Goal: Information Seeking & Learning: Check status

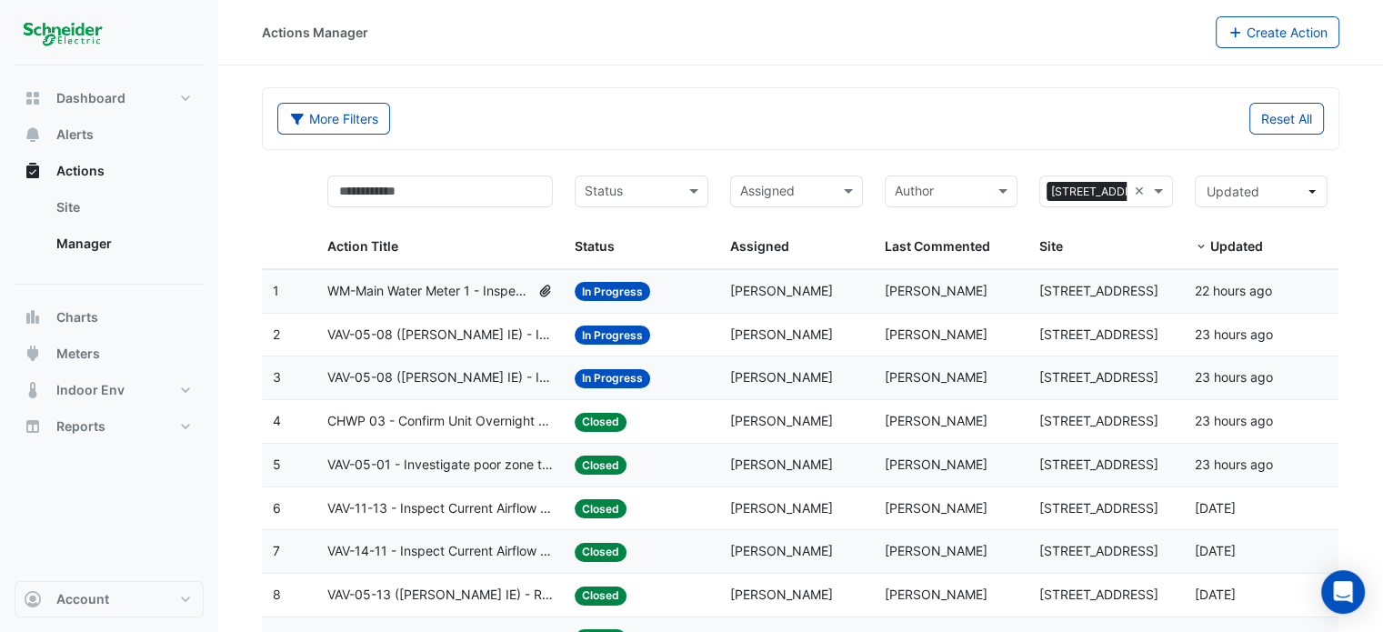
click at [629, 196] on input "text" at bounding box center [631, 193] width 92 height 21
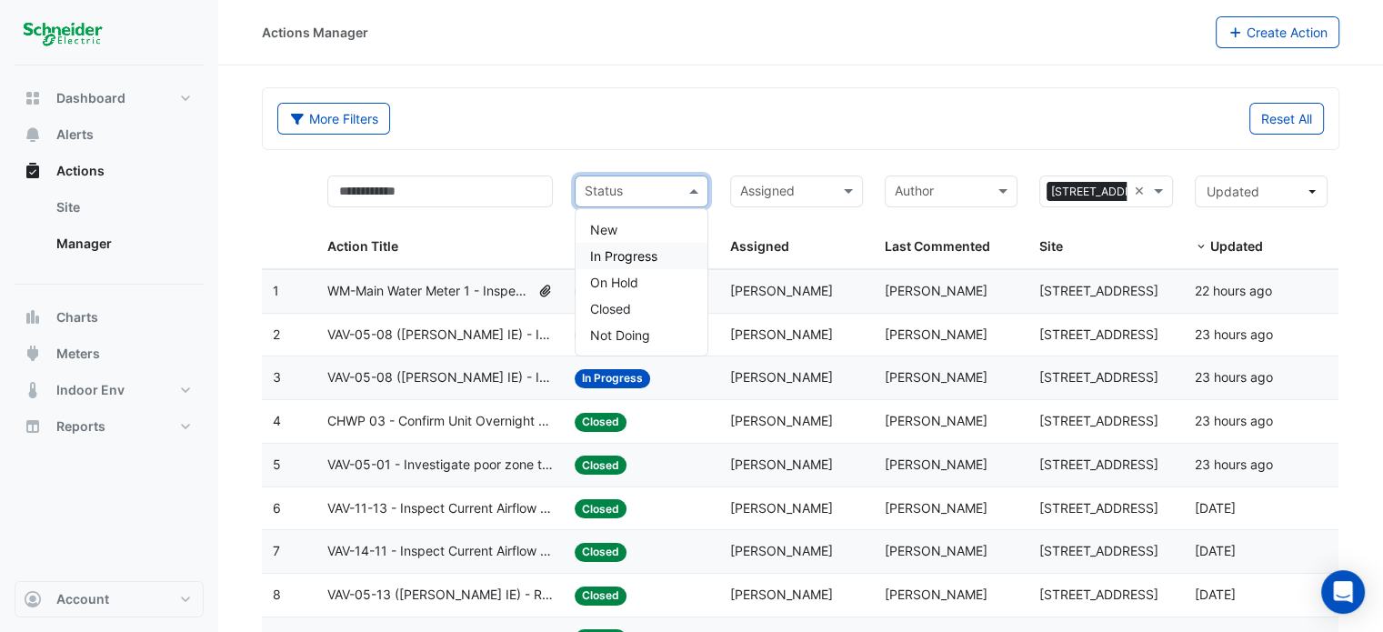
click at [657, 252] on span "In Progress" at bounding box center [623, 255] width 67 height 15
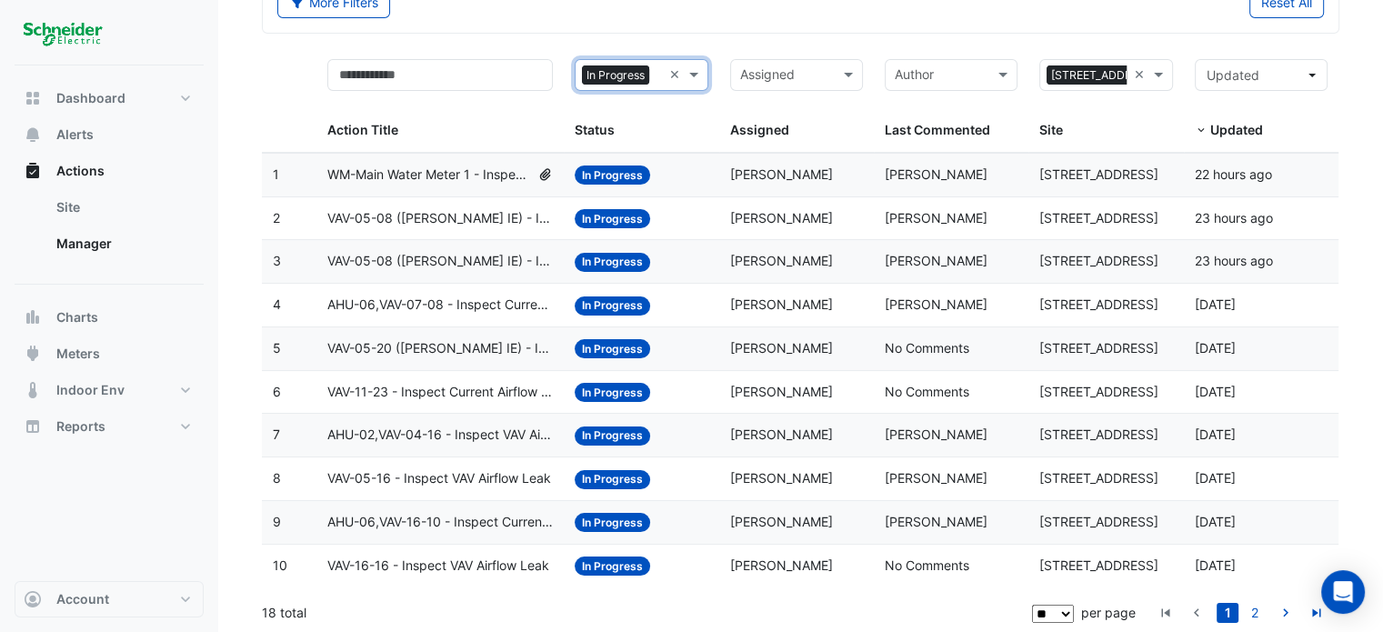
scroll to position [117, 0]
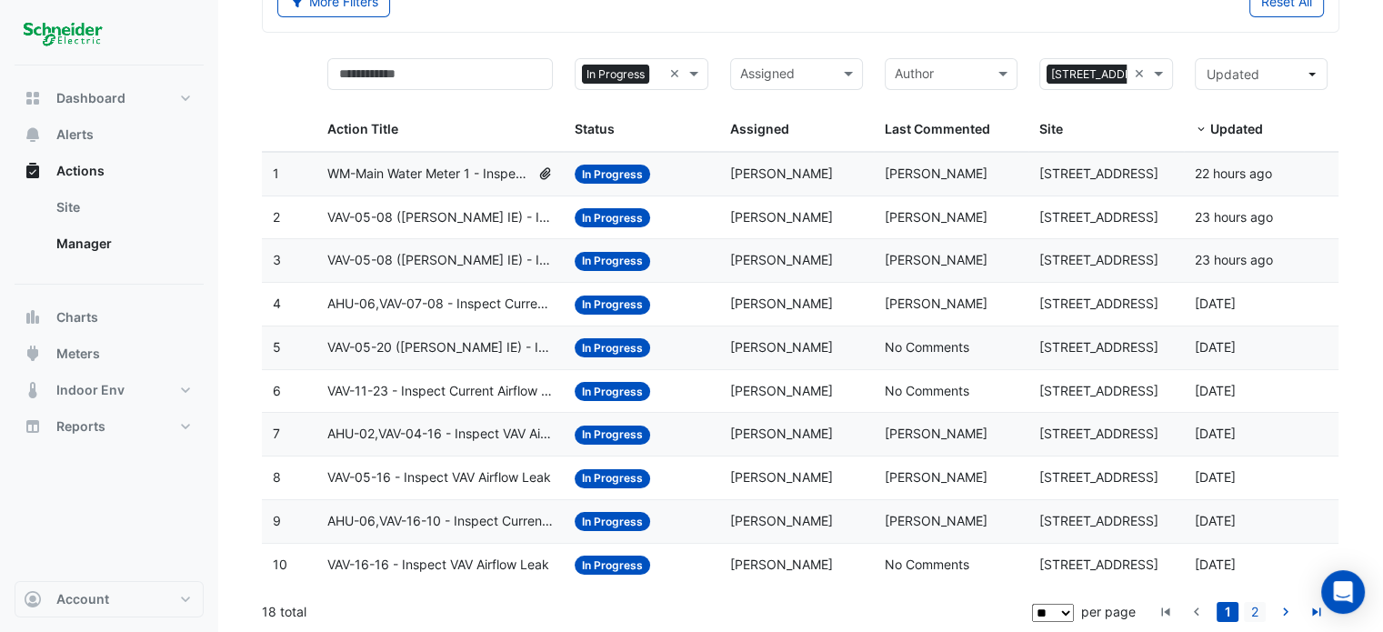
click at [1252, 608] on link "2" at bounding box center [1255, 612] width 22 height 20
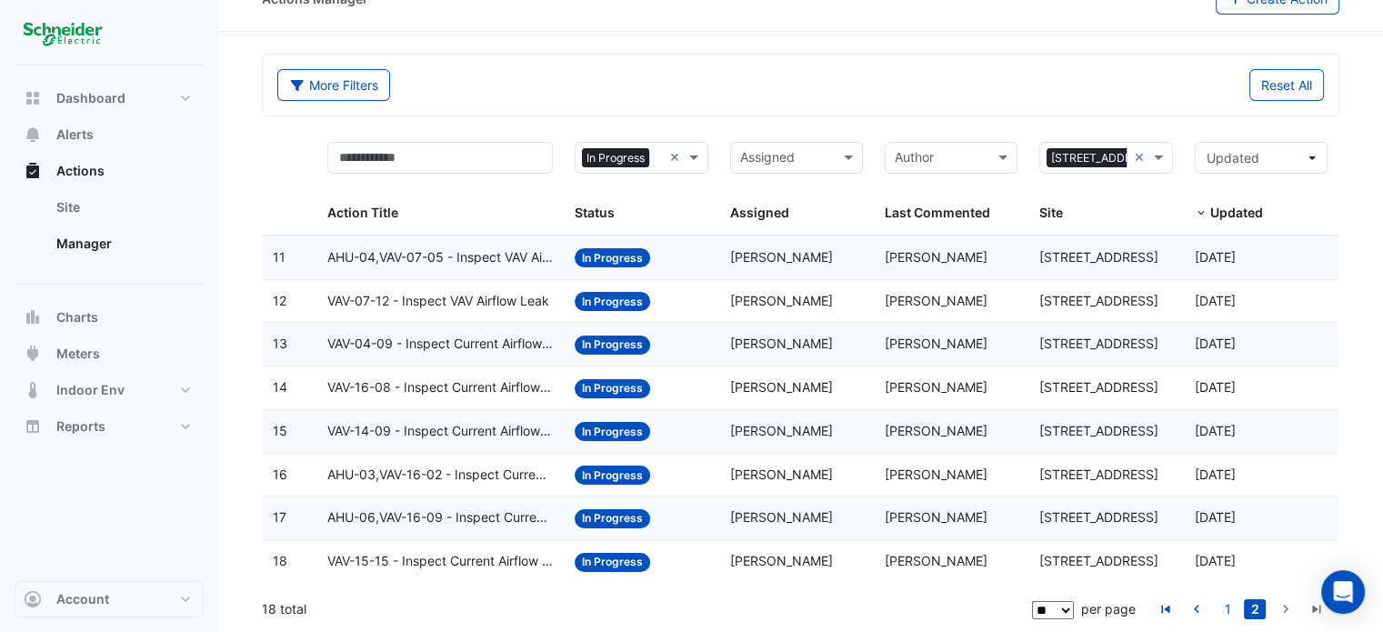
scroll to position [31, 0]
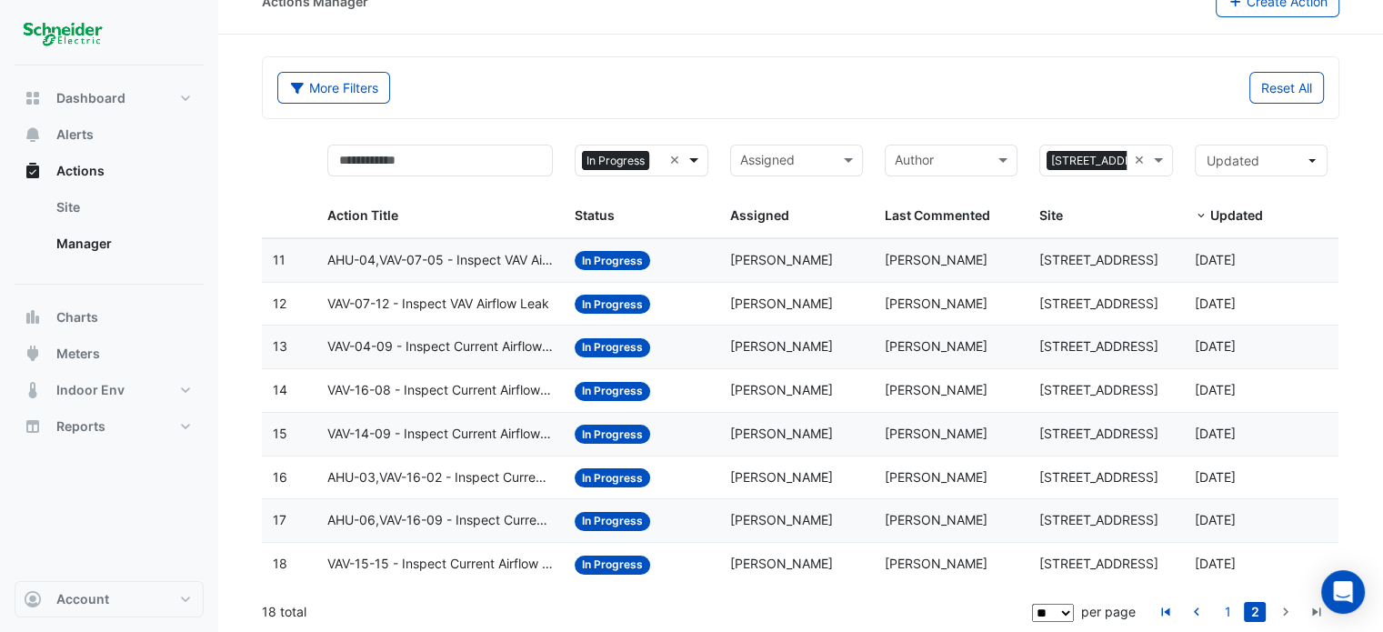
click at [694, 152] on span at bounding box center [696, 160] width 23 height 21
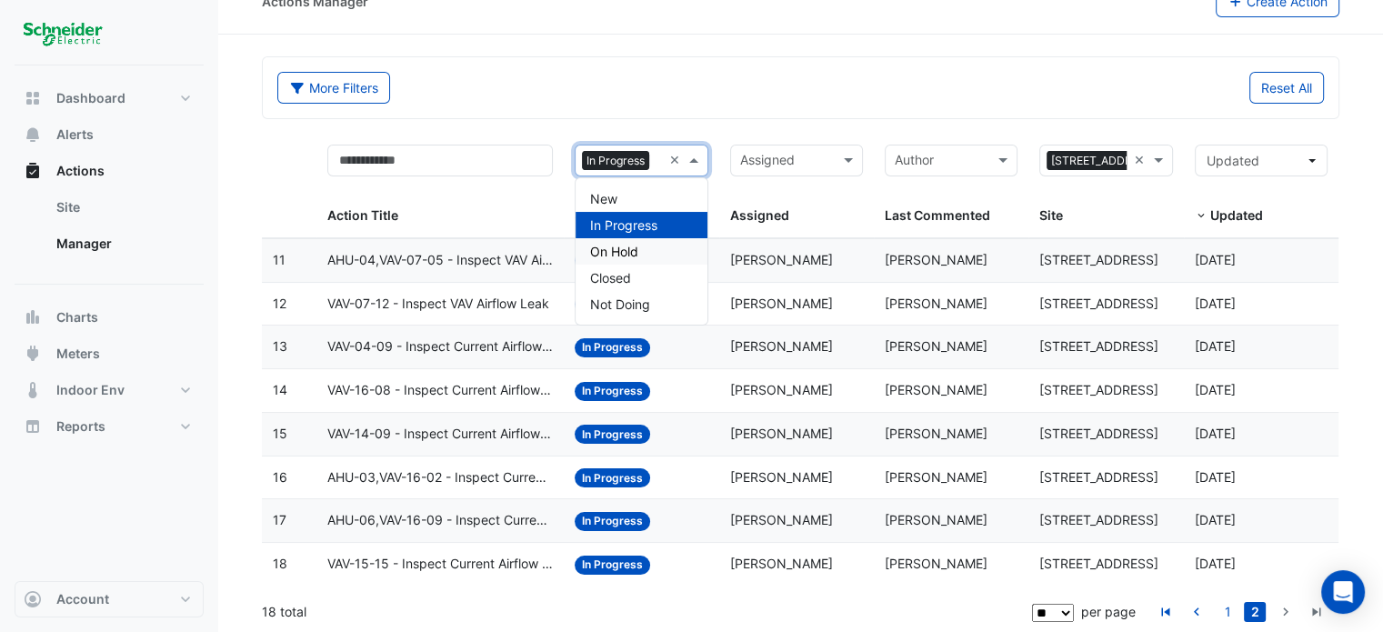
click at [624, 250] on span "On Hold" at bounding box center [614, 251] width 48 height 15
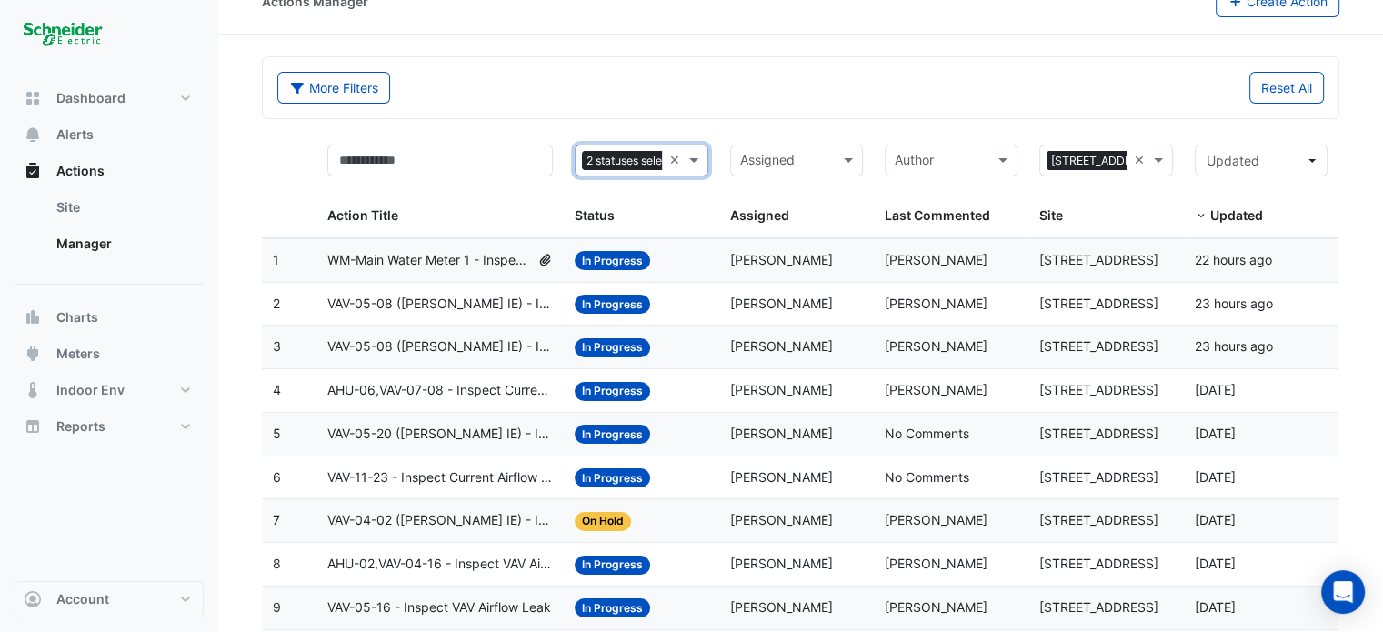
scroll to position [117, 0]
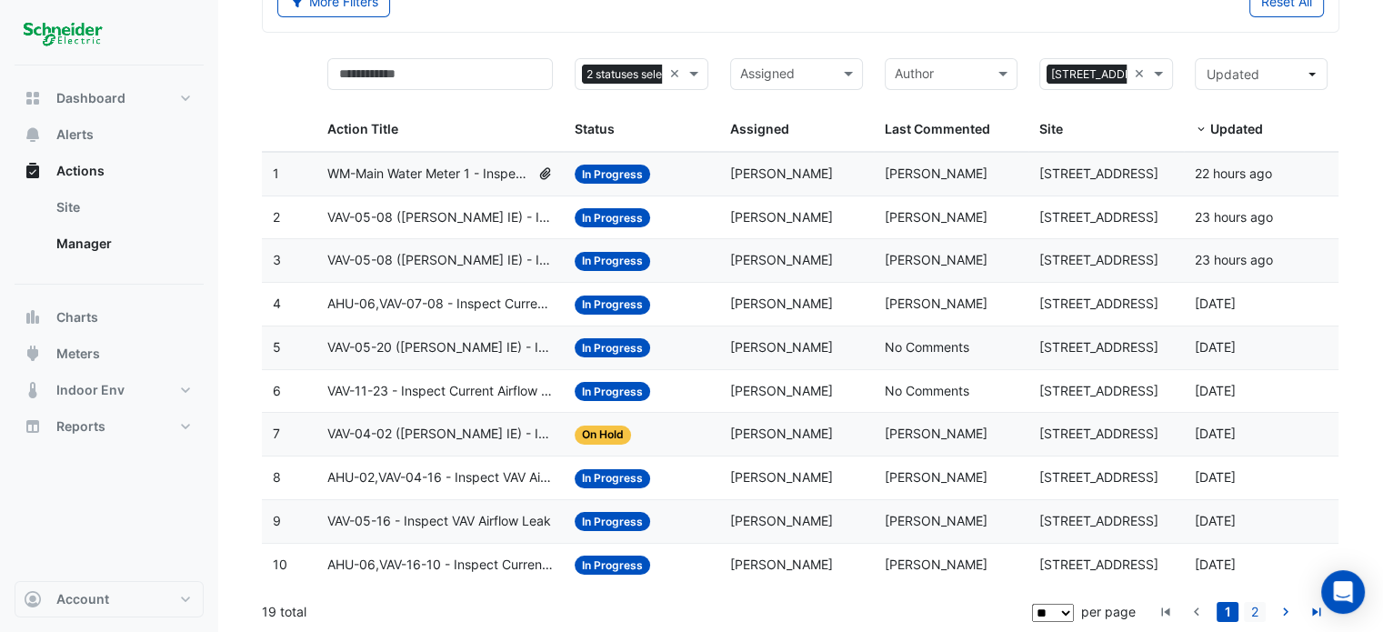
click at [1259, 611] on link "2" at bounding box center [1255, 612] width 22 height 20
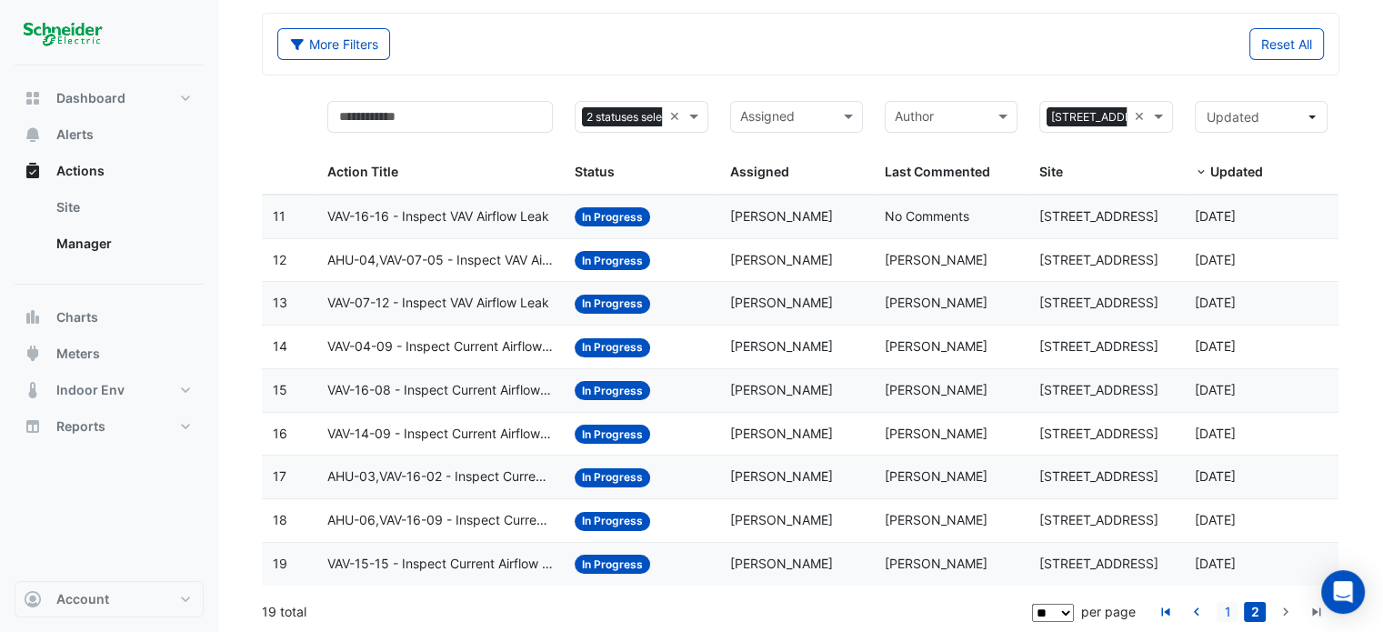
click at [1226, 608] on link "1" at bounding box center [1228, 612] width 22 height 20
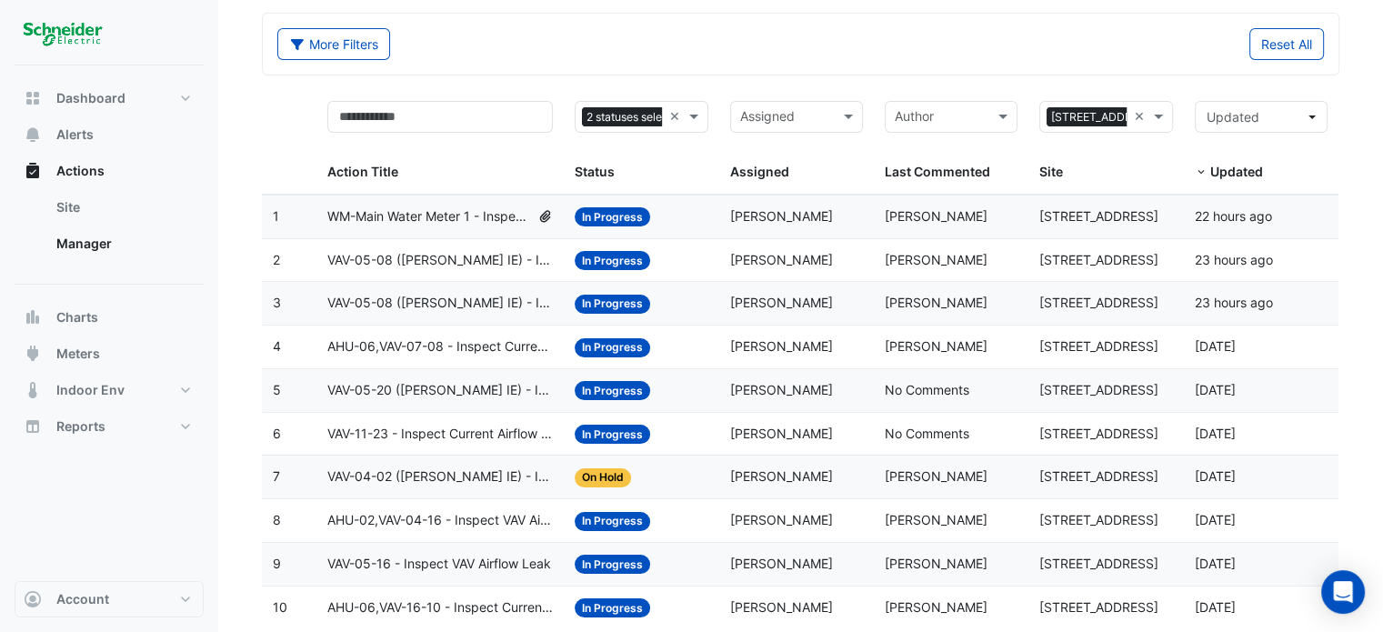
scroll to position [117, 0]
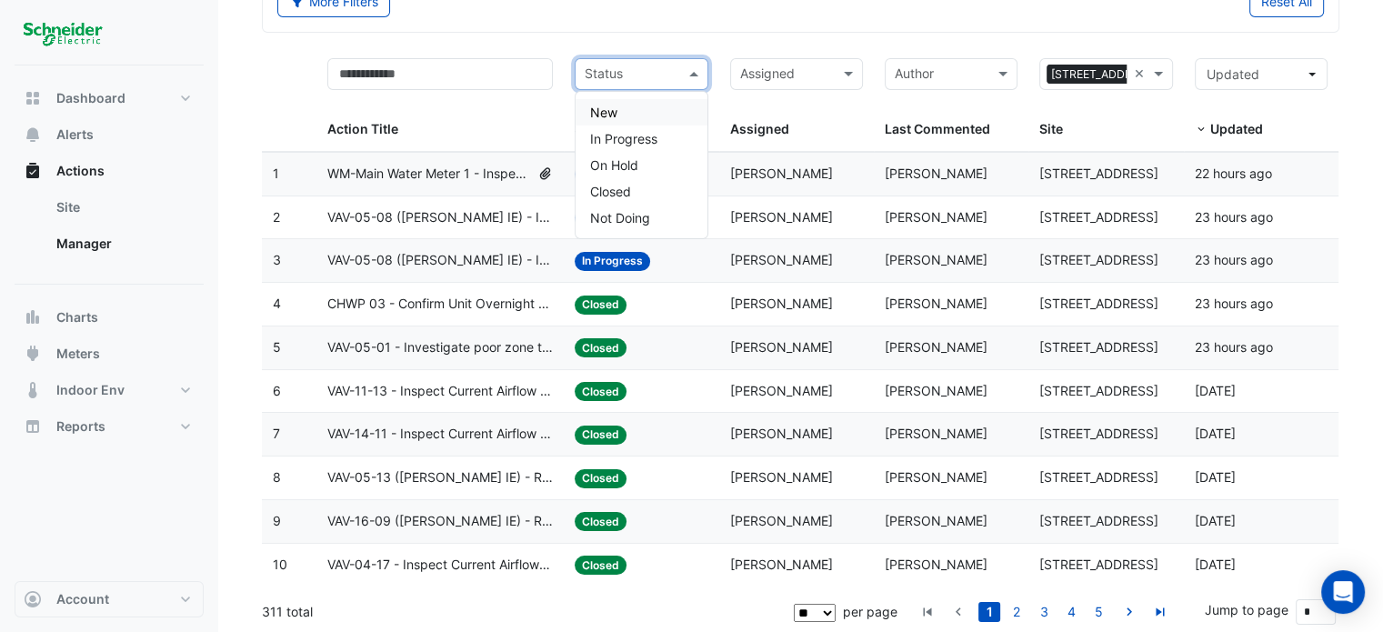
click at [695, 68] on span at bounding box center [696, 74] width 23 height 21
click at [666, 144] on div "In Progress" at bounding box center [641, 139] width 131 height 26
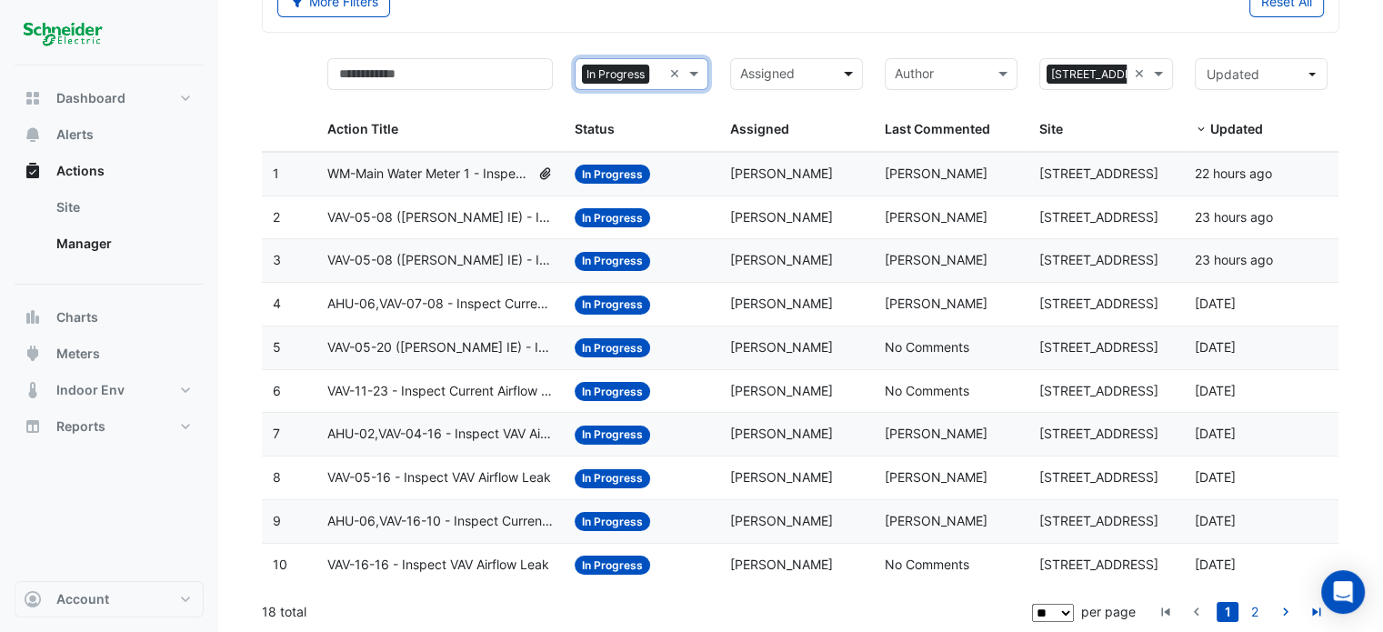
click at [851, 72] on span at bounding box center [850, 74] width 23 height 21
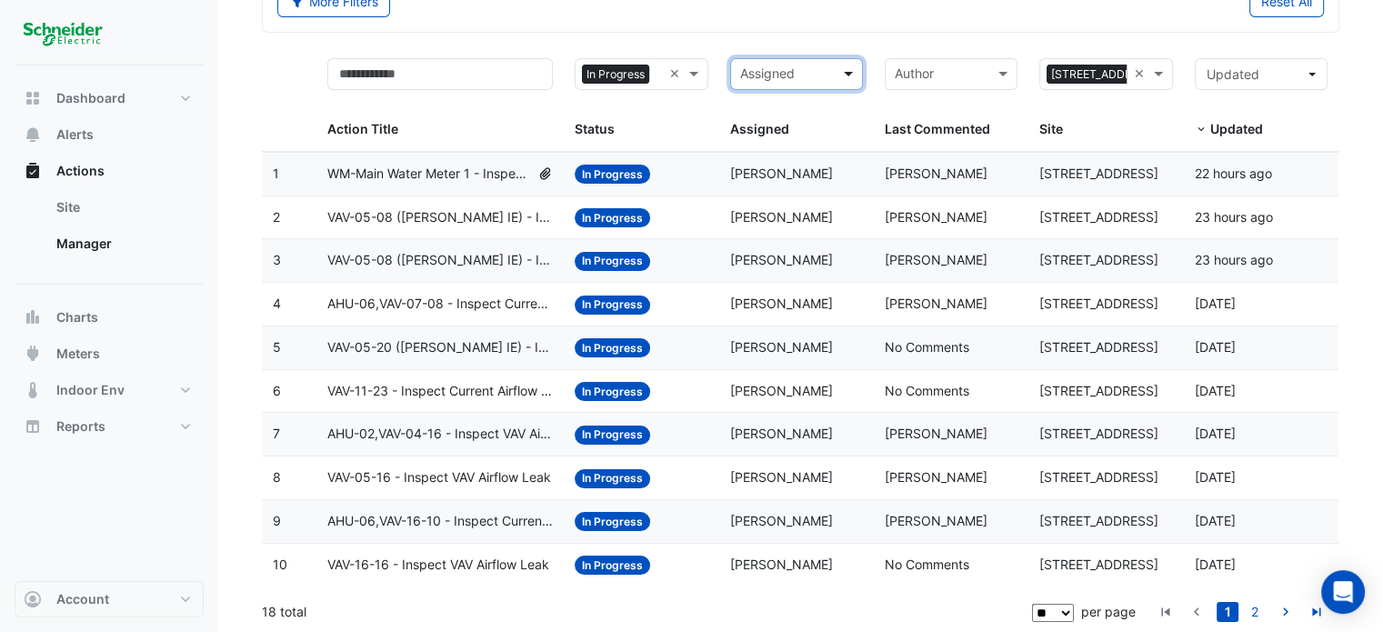
click at [851, 66] on span at bounding box center [850, 74] width 23 height 21
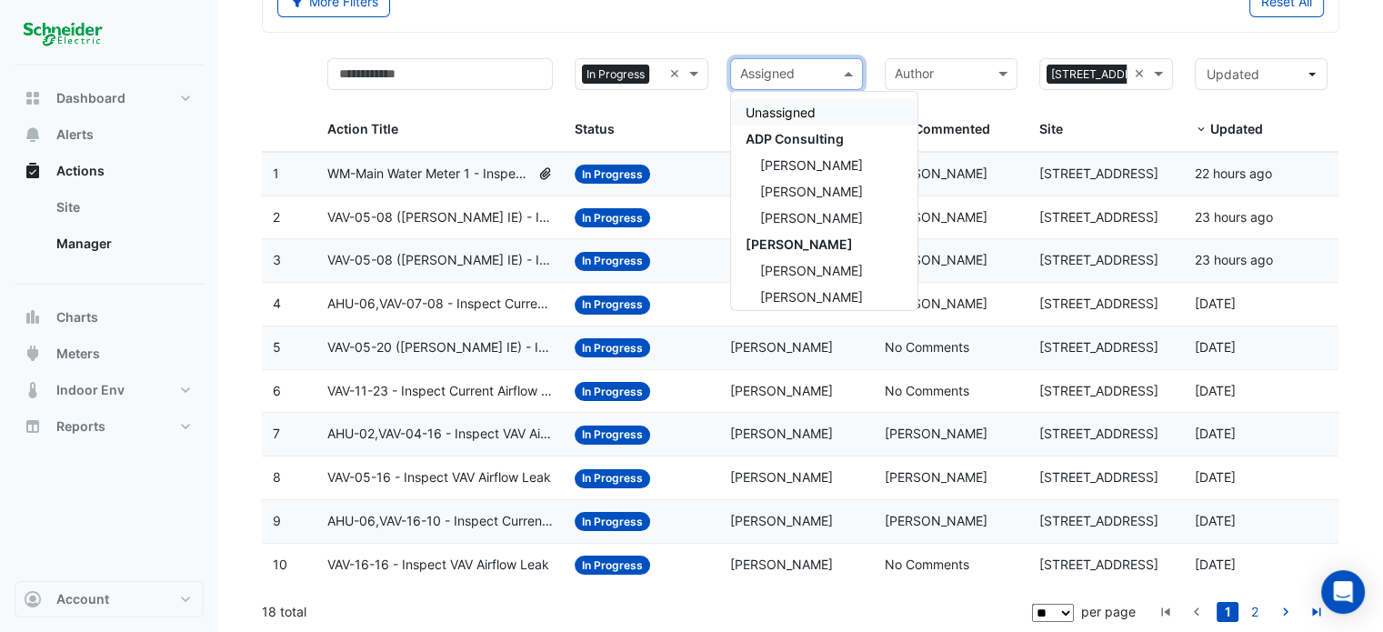
click at [851, 66] on span at bounding box center [850, 74] width 23 height 21
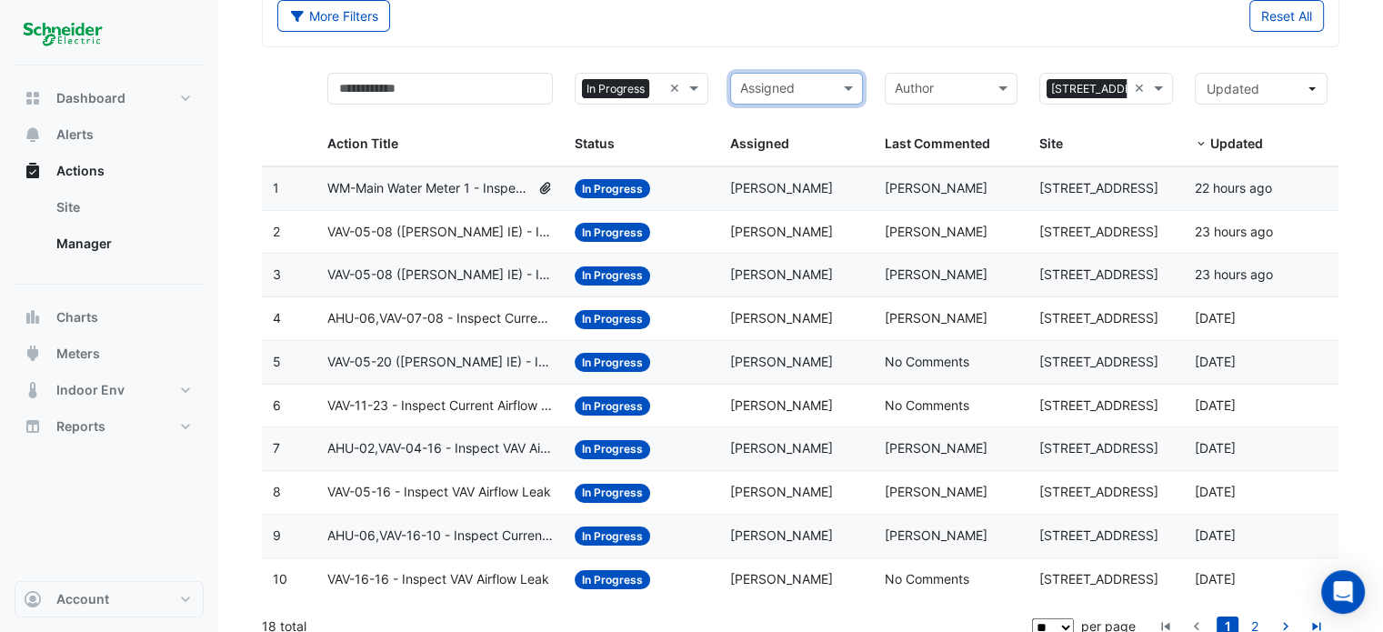
scroll to position [117, 0]
